Goal: Ask a question

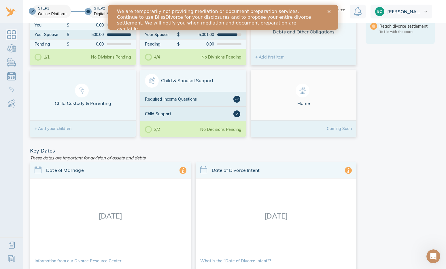
click at [403, 12] on span "[PERSON_NAME]" at bounding box center [404, 11] width 35 height 5
click at [369, 60] on aside "Dashboard Step 2: Digital Mediation Action Items You are done with Step 1 Your …" at bounding box center [399, 152] width 69 height 434
click at [328, 12] on icon "Close" at bounding box center [328, 11] width 3 height 3
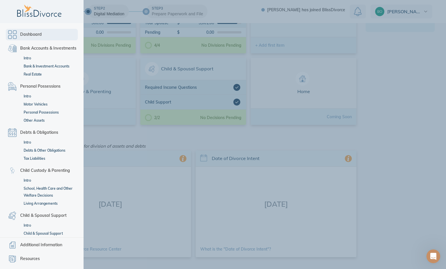
scroll to position [1, 0]
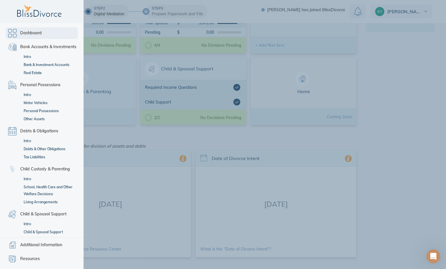
click at [28, 36] on span "Dashboard" at bounding box center [31, 33] width 22 height 7
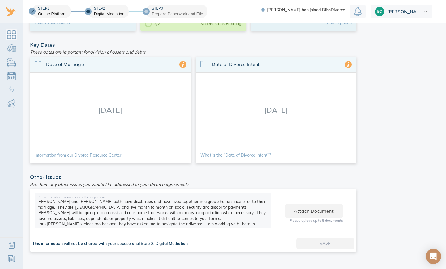
click at [432, 254] on icon "Open Intercom Messenger" at bounding box center [432, 255] width 7 height 7
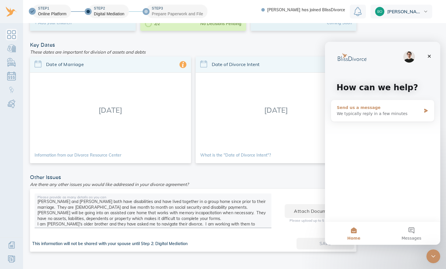
click at [356, 110] on div "Send us a message" at bounding box center [378, 107] width 84 height 6
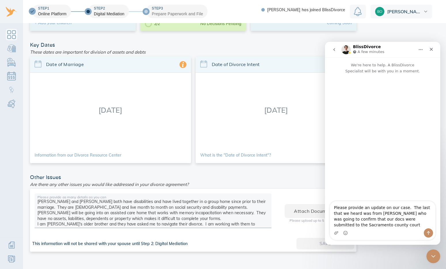
type textarea "Please provide an update on our case. The last that we heard was from Scott who…"
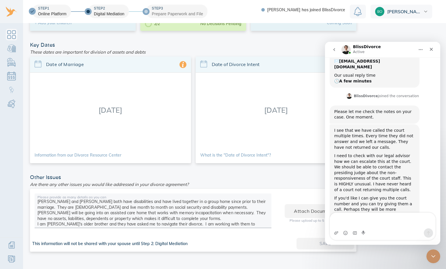
scroll to position [77, 0]
click at [426, 224] on textarea "Sure - please provide the recommendaed contact" at bounding box center [382, 220] width 105 height 16
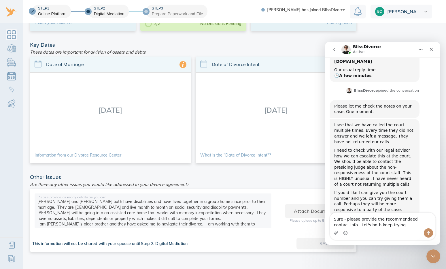
type textarea "Sure - please provide the recommendaed contact info. Let's both keep trying."
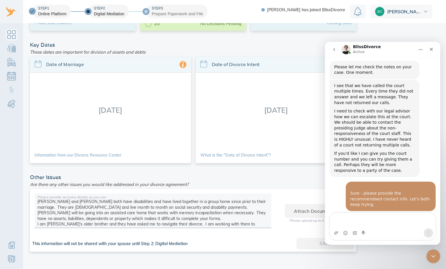
scroll to position [144, 0]
